Goal: Register for event/course

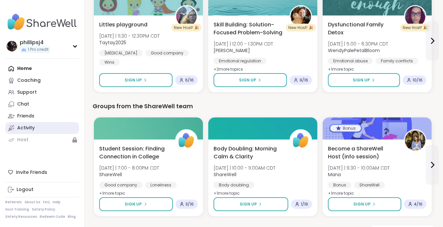
scroll to position [485, 0]
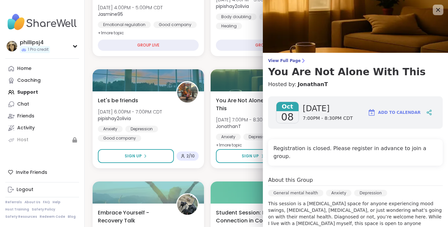
scroll to position [141, 0]
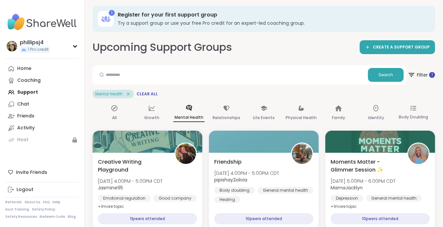
scroll to position [0, 0]
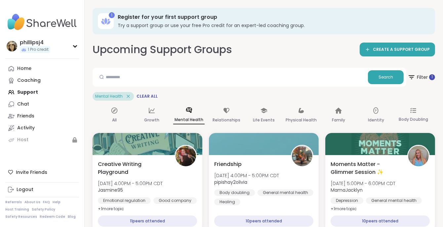
click at [106, 21] on icon at bounding box center [105, 21] width 3 height 6
click at [74, 45] on icon at bounding box center [74, 46] width 5 height 3
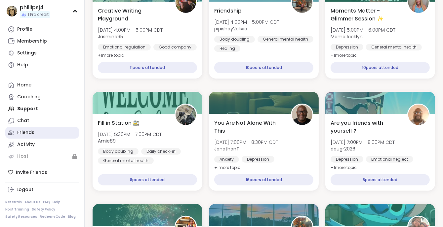
scroll to position [154, 0]
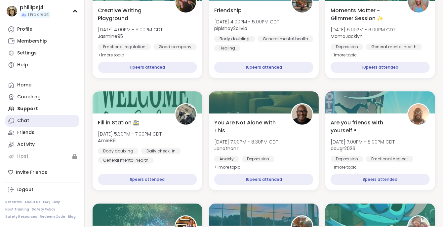
click at [24, 118] on div "Chat" at bounding box center [23, 121] width 12 height 7
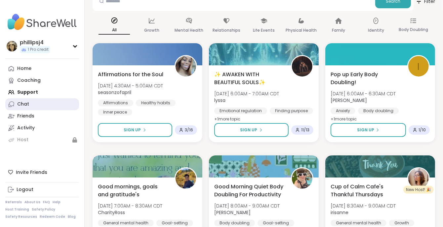
scroll to position [88, 0]
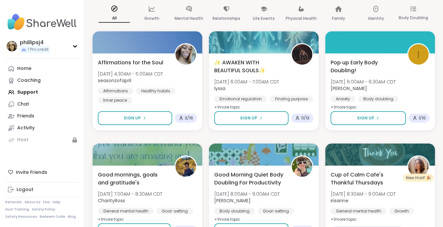
drag, startPoint x: 0, startPoint y: 142, endPoint x: 0, endPoint y: 147, distance: 5.6
